Goal: Task Accomplishment & Management: Manage account settings

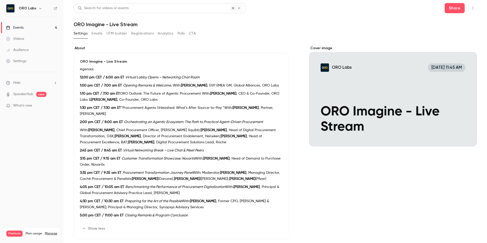
click at [158, 106] on p "1:30 pm CET / 7:30 am ET *Procurement Agents Unleashed: What’s After Source-to-…" at bounding box center [181, 111] width 203 height 12
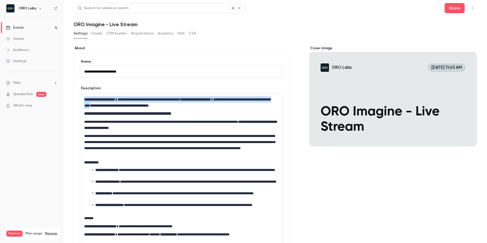
drag, startPoint x: 154, startPoint y: 105, endPoint x: 83, endPoint y: 92, distance: 72.5
click at [83, 92] on div "**********" at bounding box center [181, 232] width 203 height 293
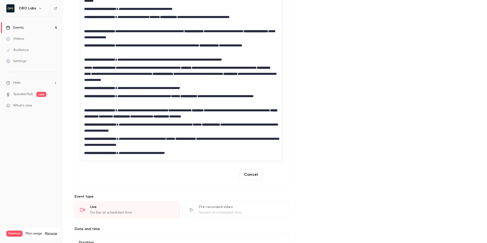
click at [280, 176] on button "Save" at bounding box center [273, 174] width 18 height 10
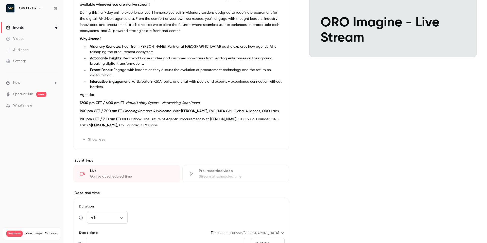
scroll to position [85, 0]
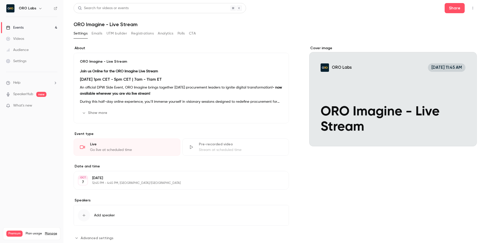
click at [96, 110] on button "Show more" at bounding box center [95, 113] width 30 height 8
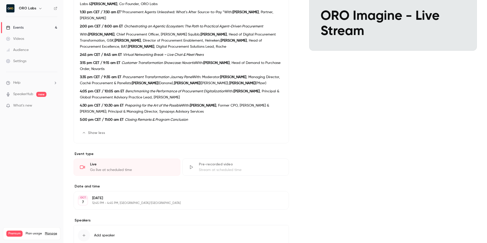
scroll to position [130, 0]
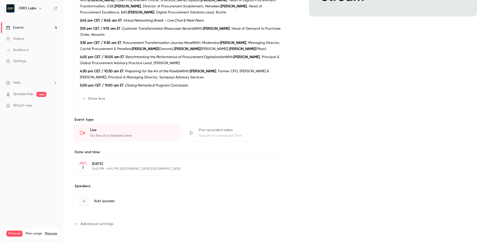
click at [358, 163] on div "Cover image ORO Labs Oct 7, 11:45 AM ORO Imagine - Live Stream" at bounding box center [393, 72] width 168 height 312
click at [278, 167] on button "Edit" at bounding box center [275, 166] width 19 height 8
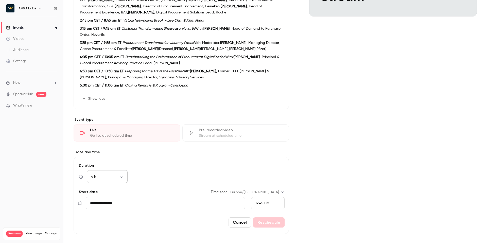
click at [108, 177] on body "ORO Labs Events 4 Videos Audience Settings Help SpeakerHub new What's new Premi…" at bounding box center [243, 121] width 487 height 243
click at [383, 128] on div at bounding box center [243, 121] width 487 height 243
click at [243, 221] on button "Cancel" at bounding box center [239, 222] width 23 height 10
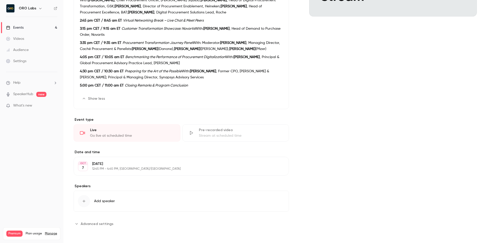
click at [344, 143] on div "Cover image ORO Labs Oct 7, 11:45 AM ORO Imagine - Live Stream" at bounding box center [393, 72] width 168 height 312
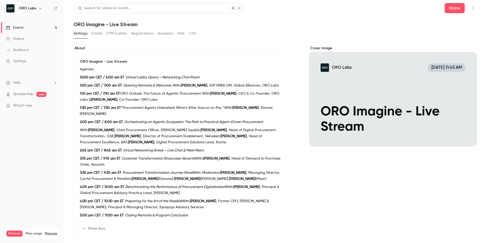
click at [260, 32] on div "Settings Emails UTM builder Registrations Analytics Polls CTA" at bounding box center [275, 34] width 403 height 10
click at [33, 26] on link "Events 4" at bounding box center [31, 27] width 63 height 11
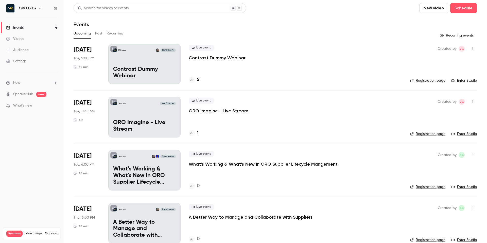
scroll to position [10, 0]
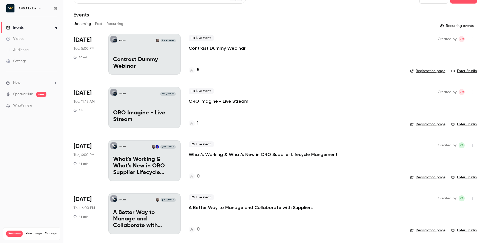
click at [295, 51] on div "Live event Contrast Dummy Webinar" at bounding box center [295, 43] width 213 height 16
